Goal: Task Accomplishment & Management: Complete application form

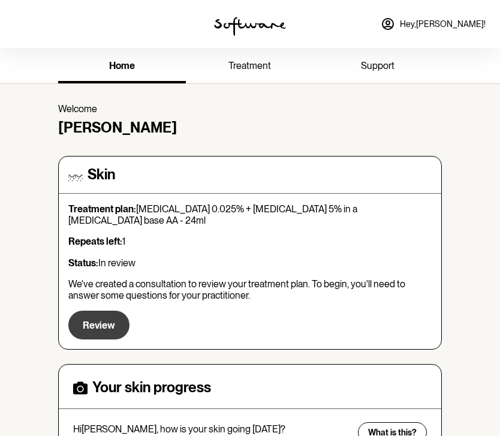
click at [104, 319] on span "Review" at bounding box center [99, 324] width 32 height 11
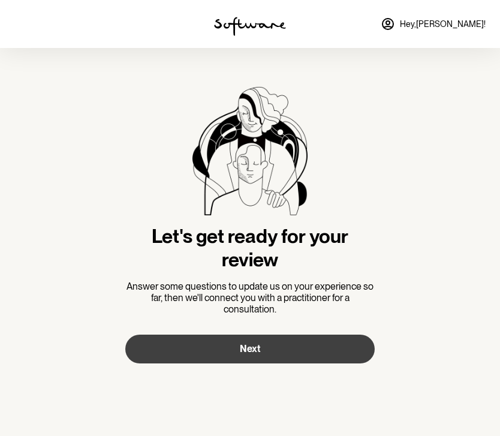
click at [244, 345] on span "Next" at bounding box center [250, 348] width 20 height 11
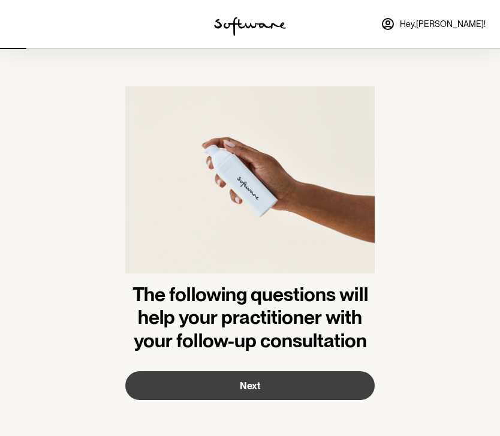
click at [253, 388] on span "Next" at bounding box center [250, 385] width 20 height 11
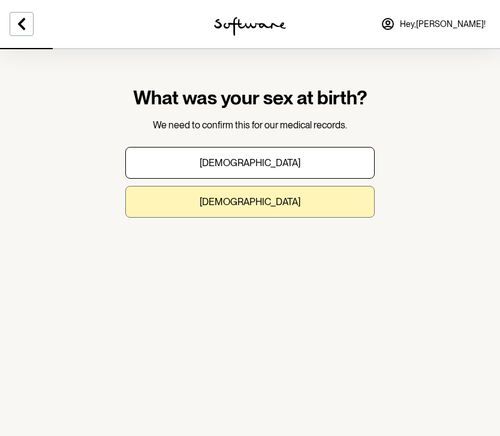
click at [227, 213] on button "[DEMOGRAPHIC_DATA]" at bounding box center [249, 202] width 249 height 32
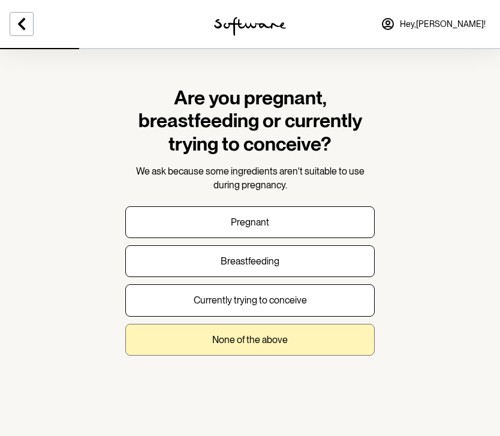
click at [249, 343] on button "None of the above" at bounding box center [249, 340] width 249 height 32
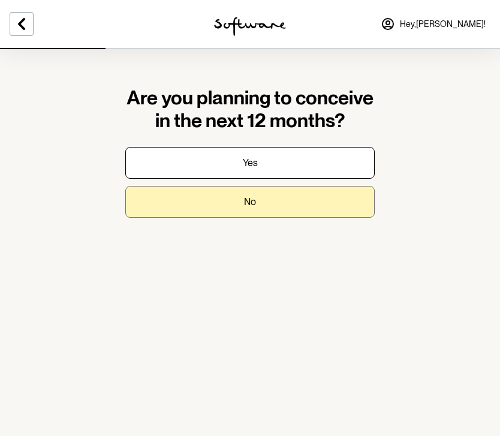
click at [254, 209] on button "No" at bounding box center [249, 202] width 249 height 32
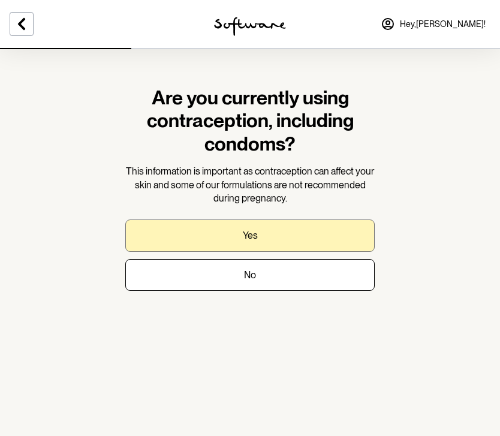
click at [255, 240] on button "Yes" at bounding box center [249, 235] width 249 height 32
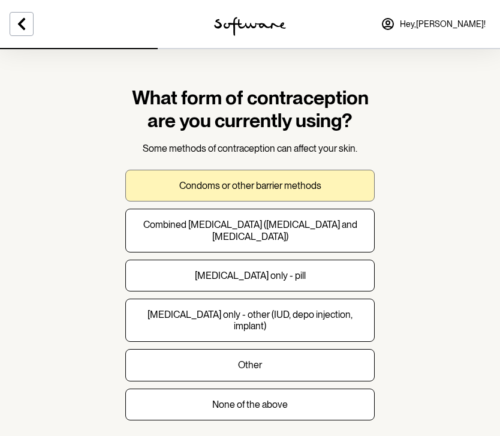
click at [320, 185] on p "Condoms or other barrier methods" at bounding box center [250, 185] width 142 height 11
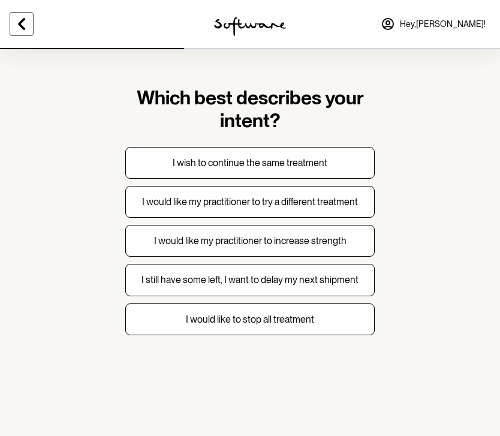
click at [22, 25] on icon at bounding box center [21, 24] width 7 height 12
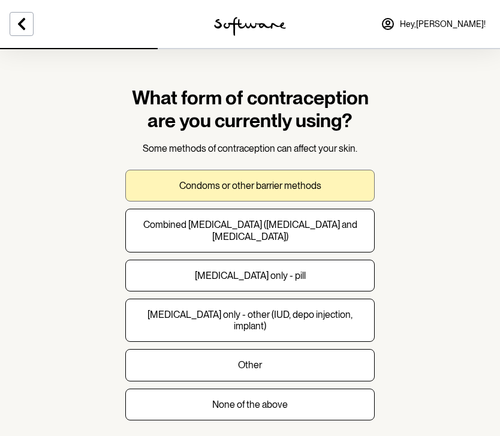
click at [262, 185] on p "Condoms or other barrier methods" at bounding box center [250, 185] width 142 height 11
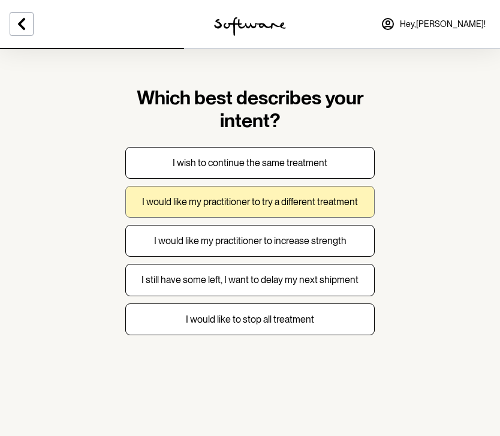
click at [309, 205] on p "I would like my practitioner to try a different treatment" at bounding box center [250, 201] width 216 height 11
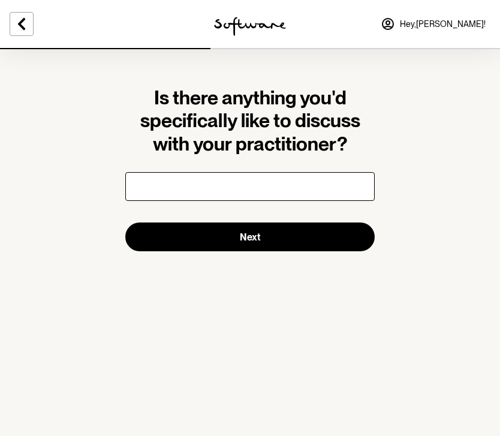
click at [282, 187] on input "text" at bounding box center [249, 186] width 249 height 29
click at [185, 189] on input "i would like continue to use my skincare" at bounding box center [249, 186] width 249 height 29
click at [276, 186] on input "i would like to continue to use my skincare while also incorporating software a…" at bounding box center [249, 186] width 249 height 29
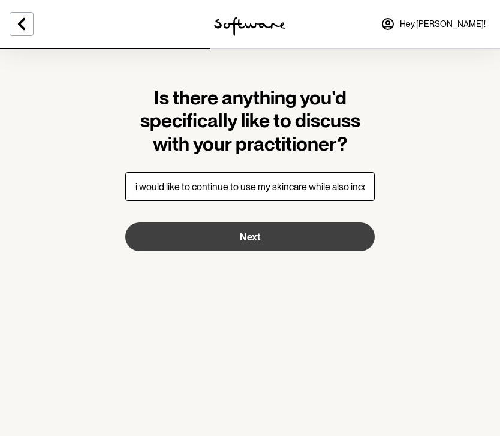
type input "i would like to continue to use my skincare while also incorporating software p…"
click at [267, 231] on button "Next" at bounding box center [249, 236] width 249 height 29
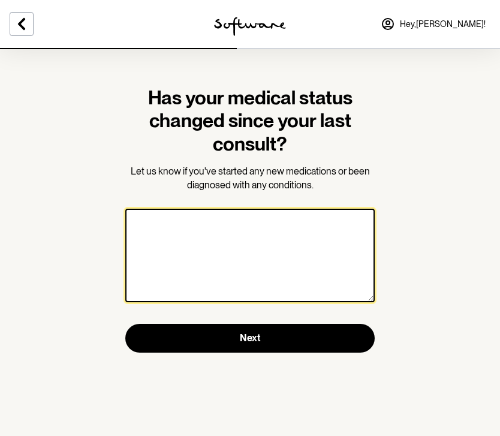
click at [292, 234] on textarea at bounding box center [249, 254] width 249 height 93
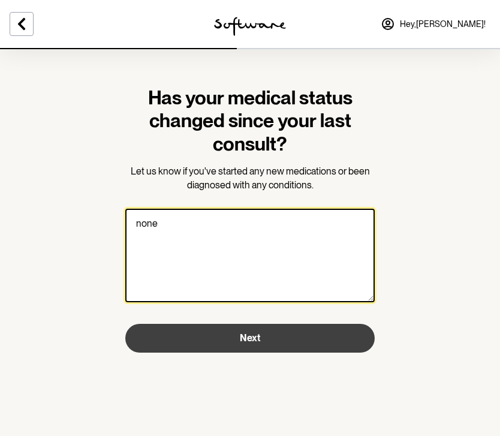
type textarea "none"
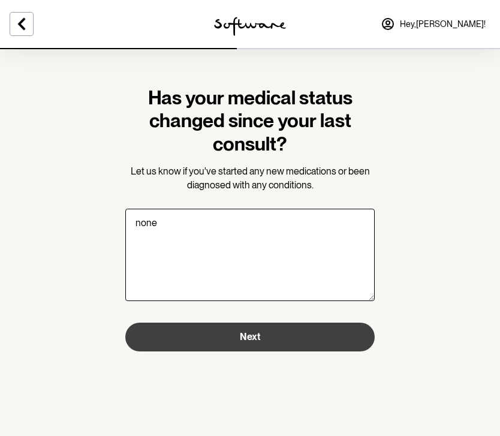
click at [300, 337] on button "Next" at bounding box center [249, 336] width 249 height 29
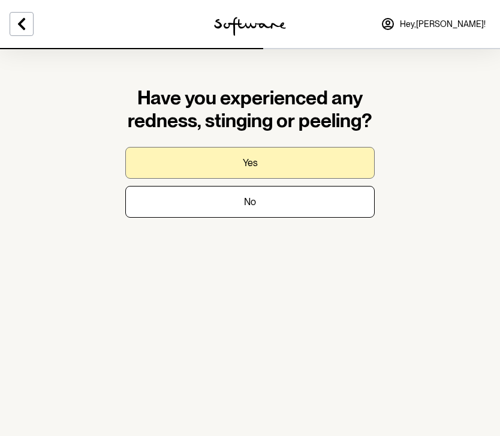
click at [258, 158] on button "Yes" at bounding box center [249, 163] width 249 height 32
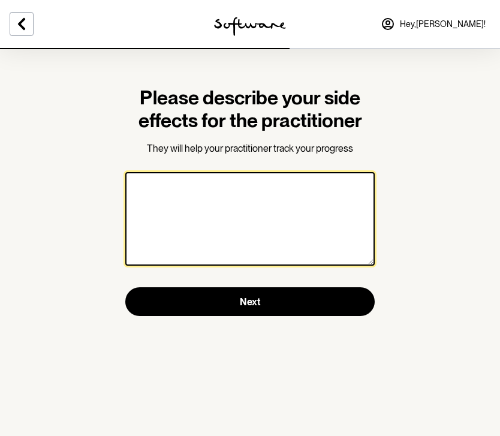
click at [221, 232] on textarea at bounding box center [249, 218] width 249 height 93
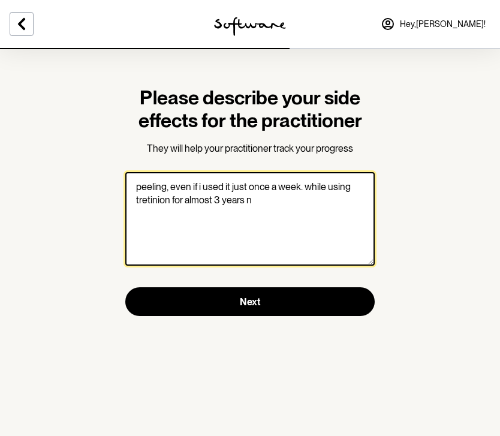
click at [325, 189] on textarea "peeling, even if i used it just once a week. while using tretinion for almost 3…" at bounding box center [249, 218] width 249 height 93
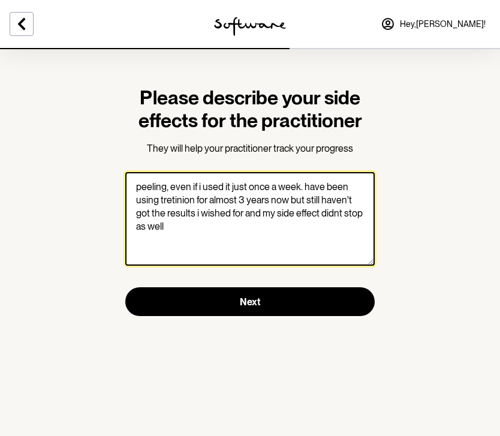
click at [179, 200] on textarea "peeling, even if i used it just once a week. have been using tretinion for almo…" at bounding box center [249, 218] width 249 height 93
click at [330, 216] on textarea "peeling, even if i used it just once a week. have been using tretinion for almo…" at bounding box center [249, 218] width 249 height 93
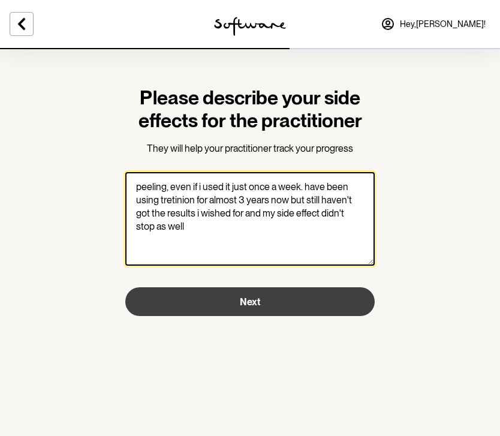
type textarea "peeling, even if i used it just once a week. have been using tretinion for almo…"
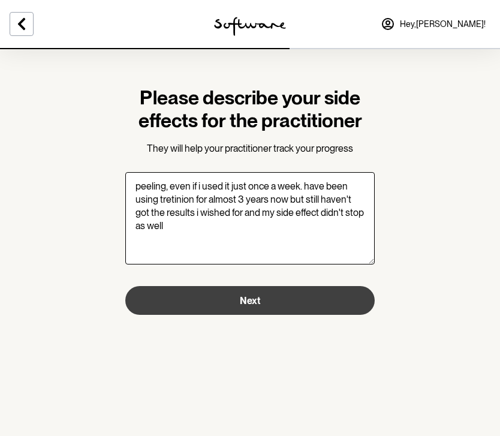
click at [222, 295] on button "Next" at bounding box center [249, 300] width 249 height 29
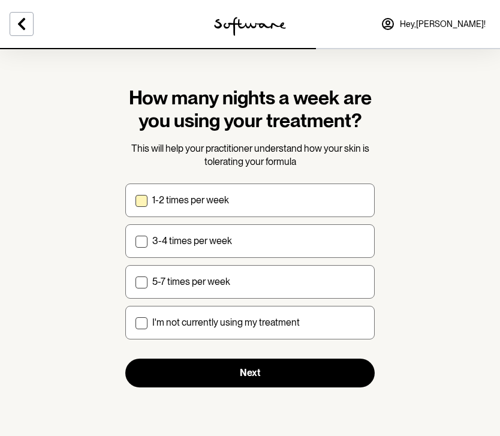
click at [169, 200] on p "1-2 times per week" at bounding box center [190, 199] width 77 height 11
click at [135, 200] on input "1-2 times per week" at bounding box center [135, 200] width 1 height 1
checkbox input "true"
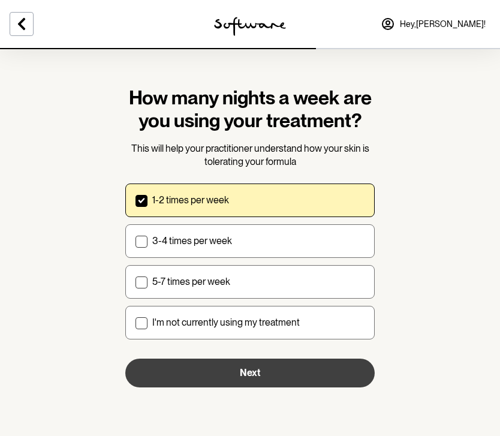
click at [214, 376] on button "Next" at bounding box center [249, 372] width 249 height 29
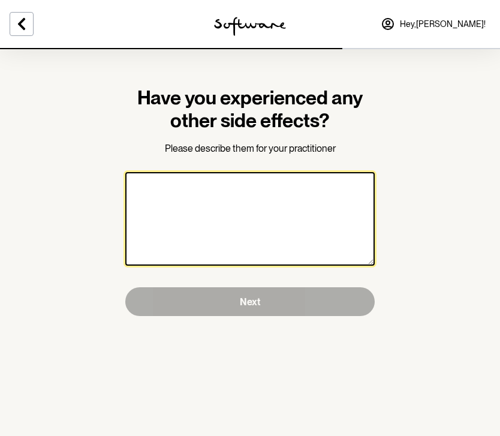
click at [228, 220] on textarea at bounding box center [249, 218] width 249 height 93
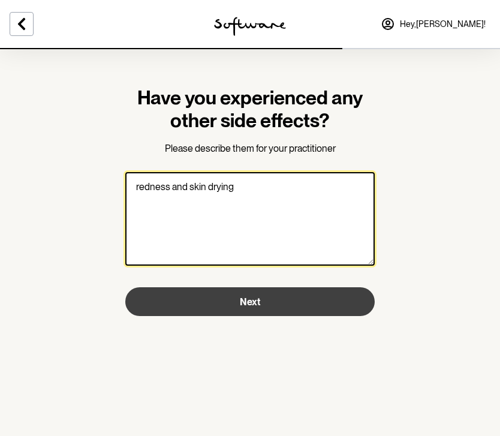
type textarea "redness and skin drying"
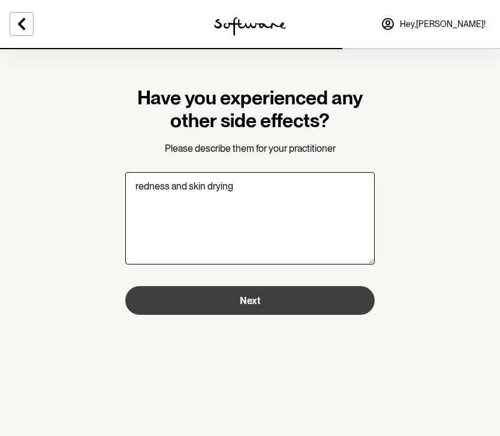
click at [252, 302] on span "Next" at bounding box center [250, 300] width 20 height 11
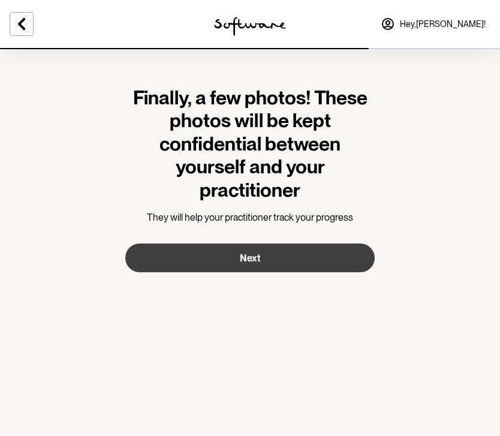
click at [268, 255] on button "Next" at bounding box center [249, 257] width 249 height 29
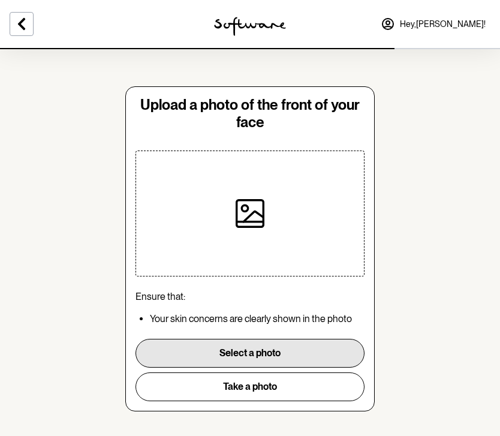
click at [246, 357] on button "Select a photo" at bounding box center [249, 353] width 229 height 29
click at [223, 350] on button "Select a photo" at bounding box center [249, 353] width 229 height 29
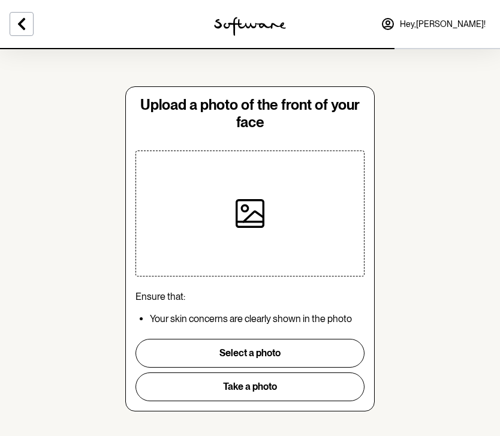
click at [443, 246] on section "Upload a photo of the front of your face Ensure that: Your skin concerns are cl…" at bounding box center [250, 224] width 500 height 449
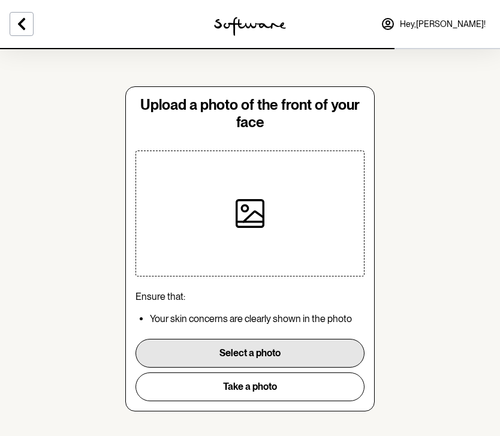
click at [262, 359] on button "Select a photo" at bounding box center [249, 353] width 229 height 29
click at [262, 355] on button "Select a photo" at bounding box center [249, 353] width 229 height 29
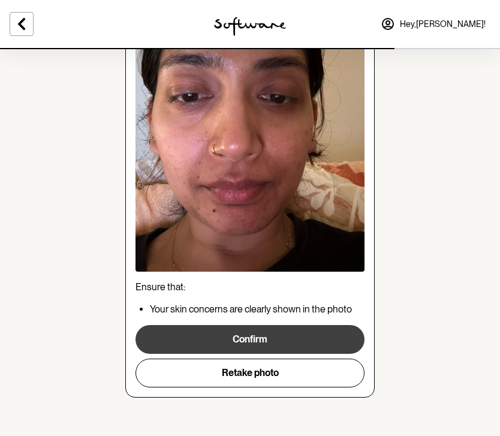
scroll to position [158, 0]
click at [260, 342] on button "Confirm" at bounding box center [249, 339] width 229 height 29
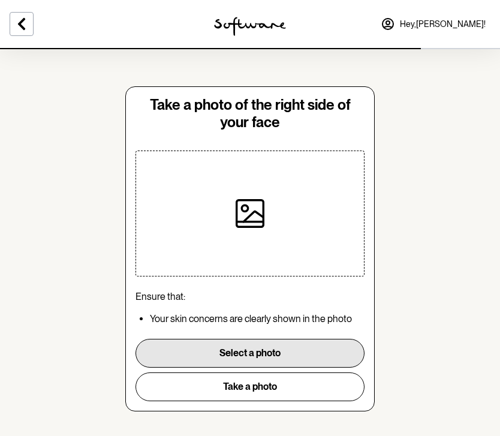
click at [240, 356] on button "Select a photo" at bounding box center [249, 353] width 229 height 29
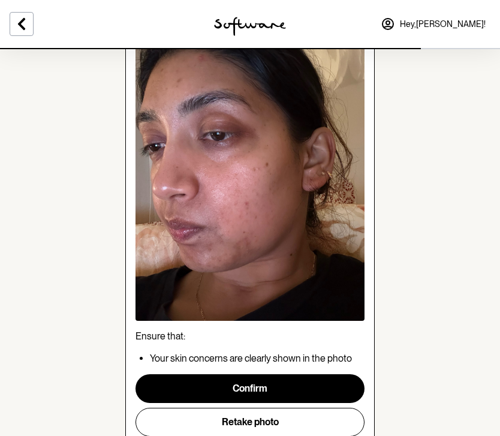
scroll to position [110, 0]
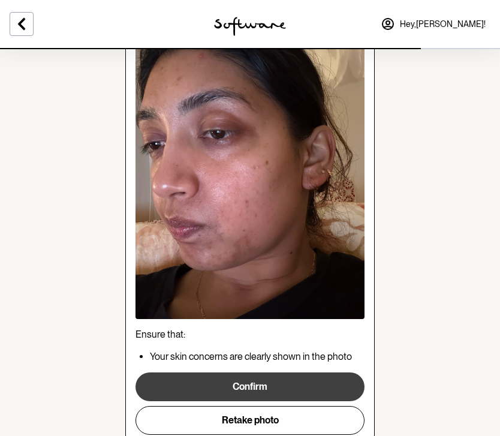
click at [242, 384] on button "Confirm" at bounding box center [249, 386] width 229 height 29
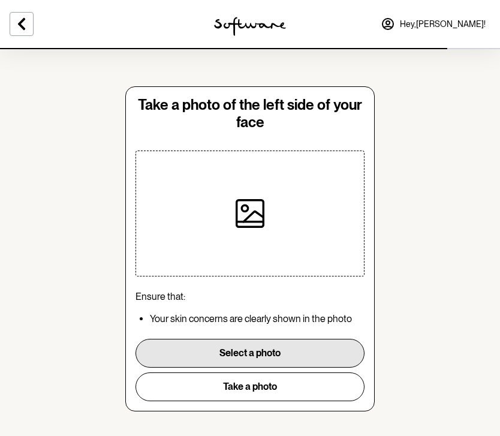
click at [237, 358] on button "Select a photo" at bounding box center [249, 353] width 229 height 29
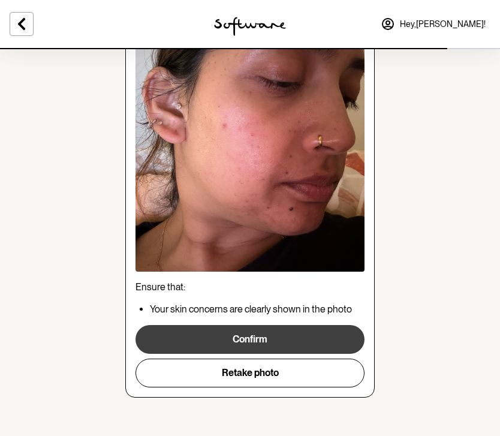
scroll to position [158, 0]
click at [243, 332] on button "Confirm" at bounding box center [249, 339] width 229 height 29
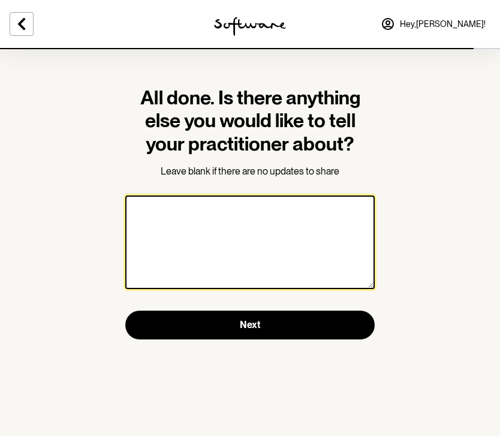
click at [268, 234] on textarea at bounding box center [249, 241] width 249 height 93
type textarea "p"
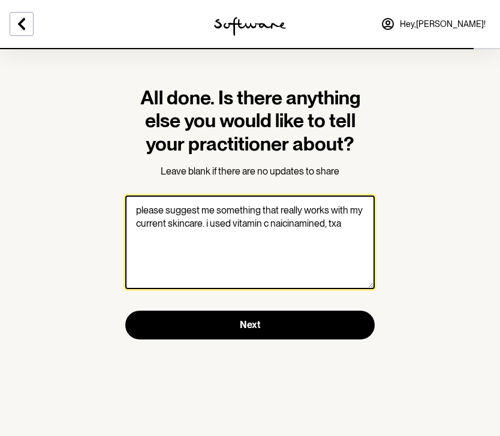
click at [268, 222] on textarea "please suggest me something that really works with my current skincare. i used …" at bounding box center [249, 241] width 249 height 93
click at [155, 241] on textarea "please suggest me something that really works with my current skincare. i used …" at bounding box center [249, 241] width 249 height 93
click at [148, 238] on textarea "please suggest me something that really works with my current skincare. i used …" at bounding box center [249, 241] width 249 height 93
click at [224, 244] on textarea "please suggest me something that really works with my current skincare. i used …" at bounding box center [249, 241] width 249 height 93
click at [282, 226] on textarea "please suggest me something that really works with my current skincare. i used …" at bounding box center [249, 241] width 249 height 93
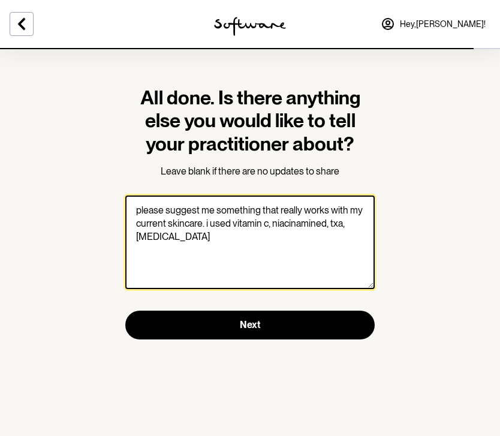
click at [315, 225] on textarea "please suggest me something that really works with my current skincare. i used …" at bounding box center [249, 241] width 249 height 93
click at [344, 223] on textarea "please suggest me something that really works with my current skincare. i used …" at bounding box center [249, 241] width 249 height 93
click at [232, 250] on textarea "please suggest me something that really works with my current skincare. i used …" at bounding box center [249, 241] width 249 height 93
click at [231, 222] on textarea "please suggest me something that really works with my current skincare. i used …" at bounding box center [249, 241] width 249 height 93
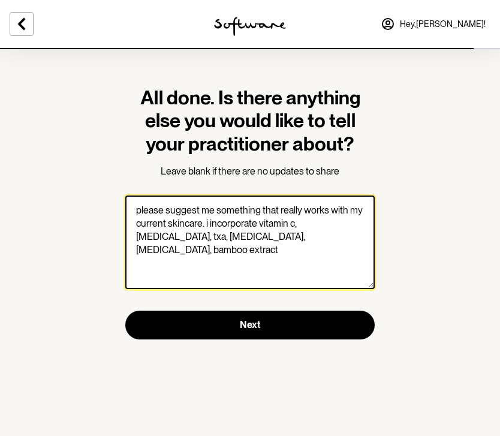
click at [336, 240] on textarea "please suggest me something that really works with my current skincare. i incor…" at bounding box center [249, 241] width 249 height 93
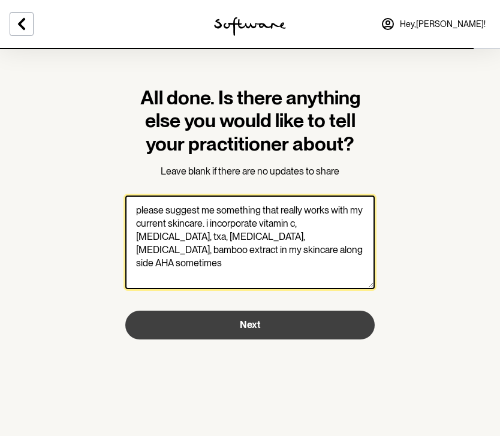
type textarea "please suggest me something that really works with my current skincare. i incor…"
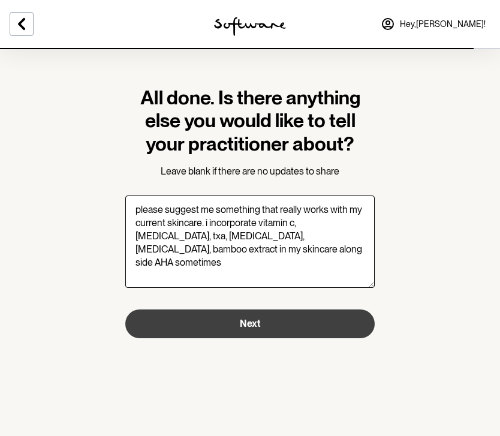
click at [280, 324] on button "Next" at bounding box center [249, 323] width 249 height 29
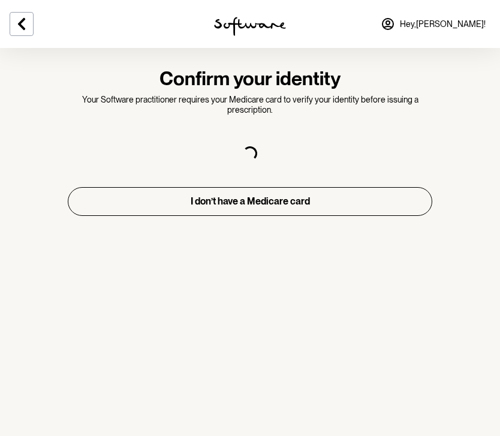
select select "F"
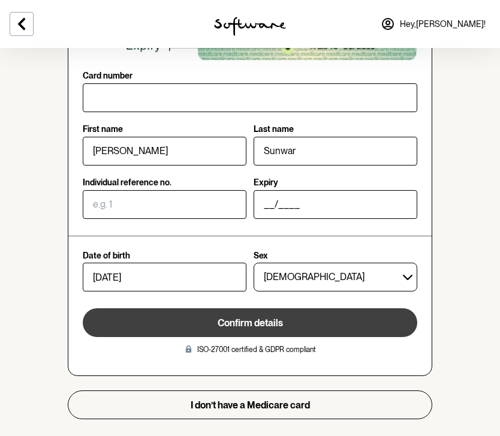
scroll to position [244, 0]
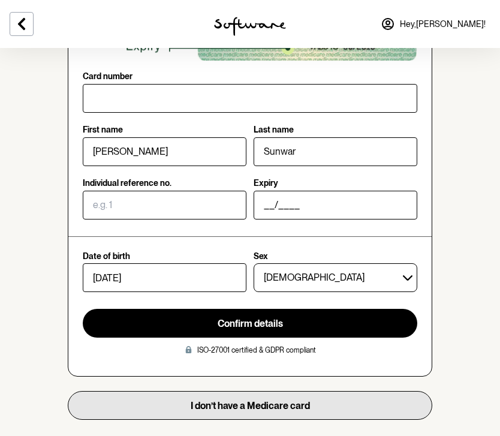
click at [260, 403] on button "I don’t have a Medicare card" at bounding box center [250, 405] width 364 height 29
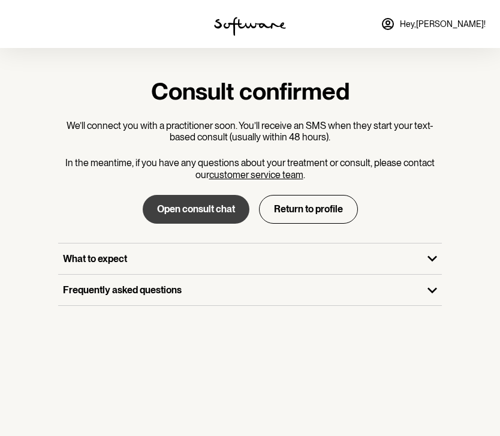
click at [197, 208] on button "Open consult chat" at bounding box center [196, 209] width 107 height 29
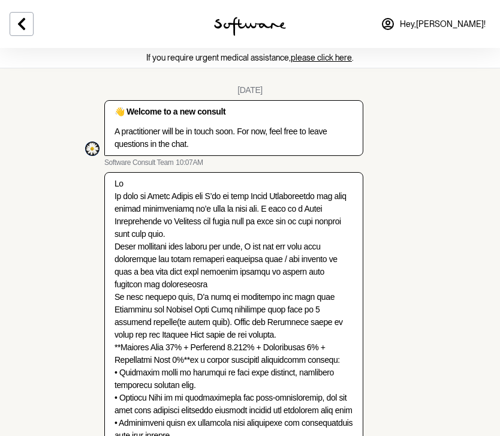
scroll to position [3045, 0]
